Goal: Book appointment/travel/reservation

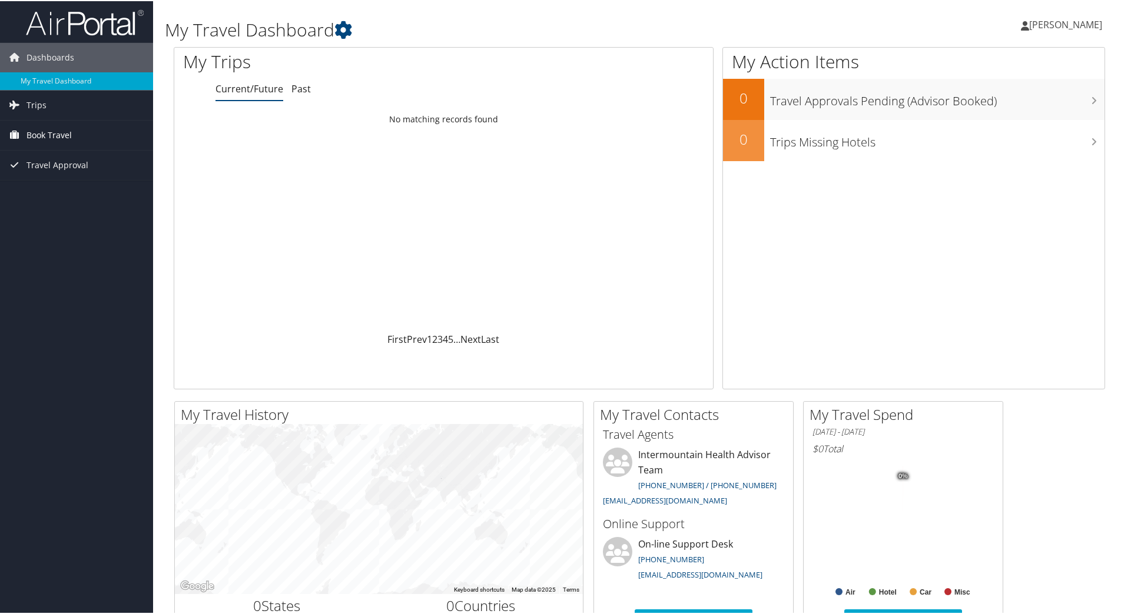
click at [67, 141] on span "Book Travel" at bounding box center [48, 133] width 45 height 29
click at [98, 194] on link "Book/Manage Online Trips" at bounding box center [76, 193] width 153 height 18
